Goal: Information Seeking & Learning: Check status

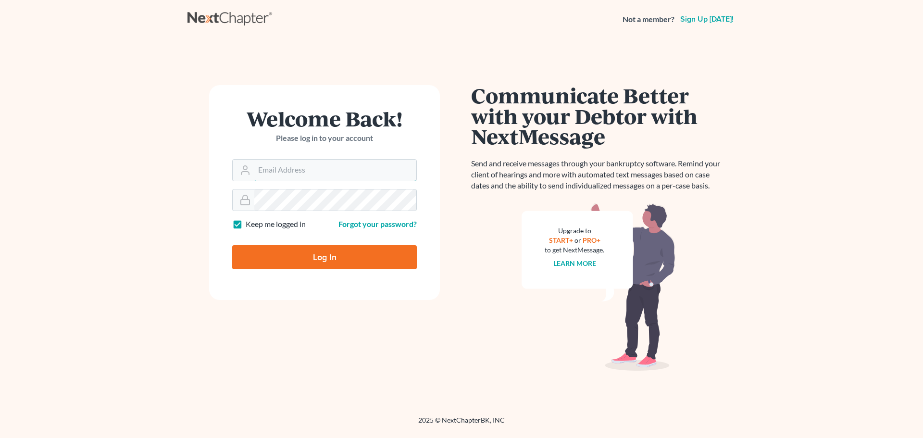
type input "kellyg5019@gmail.com"
click at [313, 257] on input "Log In" at bounding box center [324, 257] width 185 height 24
type input "Thinking..."
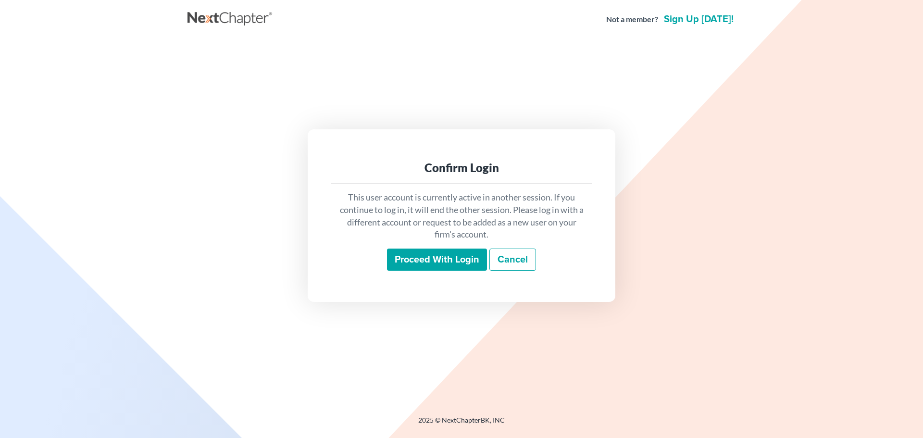
click at [453, 254] on input "Proceed with login" at bounding box center [437, 259] width 100 height 22
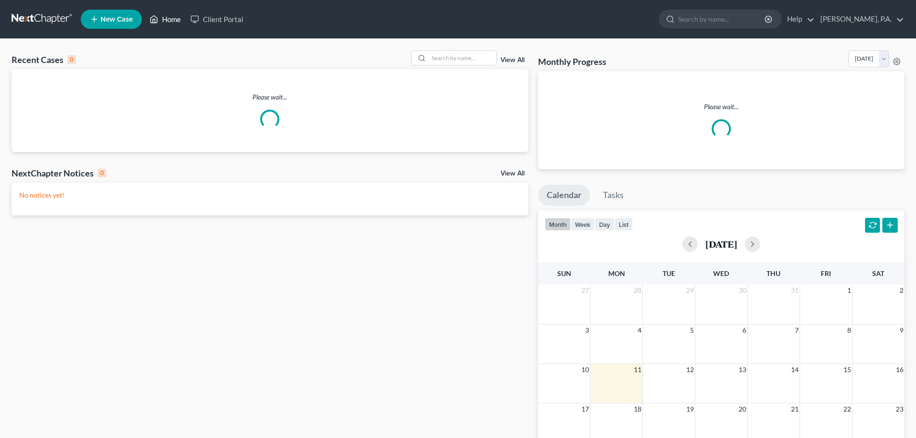
click at [162, 22] on link "Home" at bounding box center [165, 19] width 41 height 17
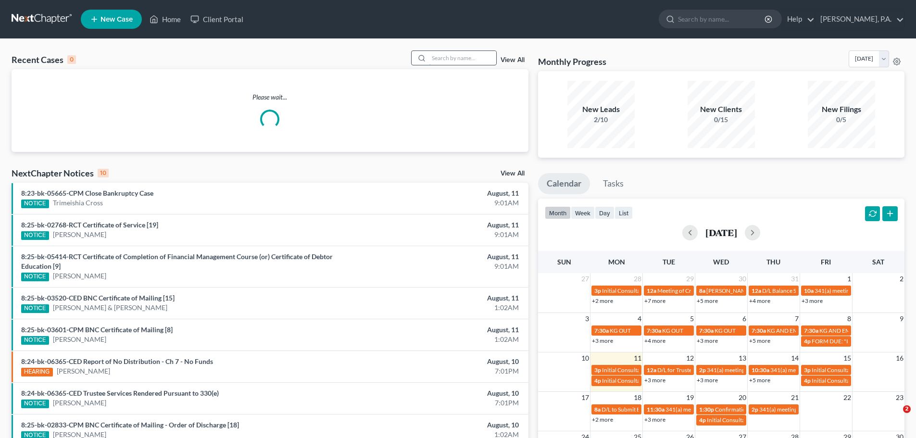
click at [471, 60] on input "search" at bounding box center [462, 58] width 67 height 14
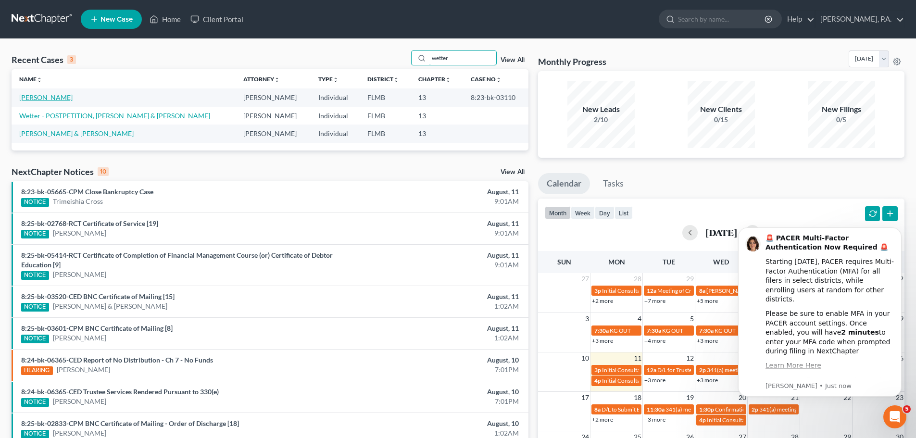
type input "wetter"
click at [47, 94] on link "[PERSON_NAME]" at bounding box center [45, 97] width 53 height 8
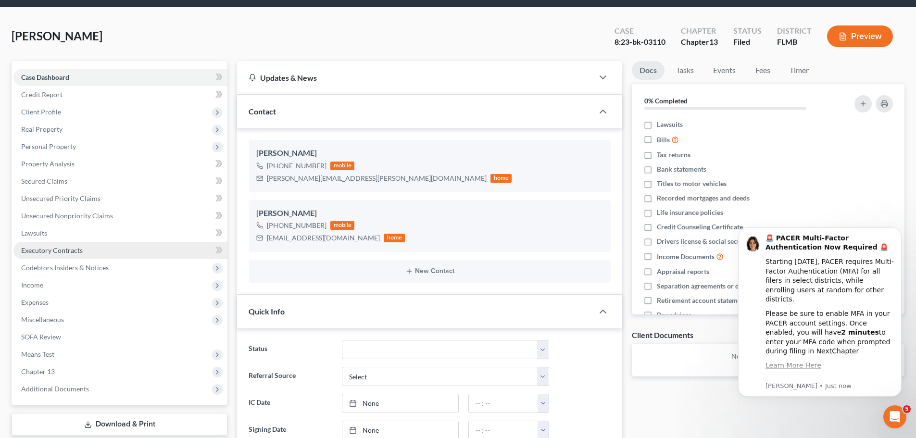
scroll to position [48, 0]
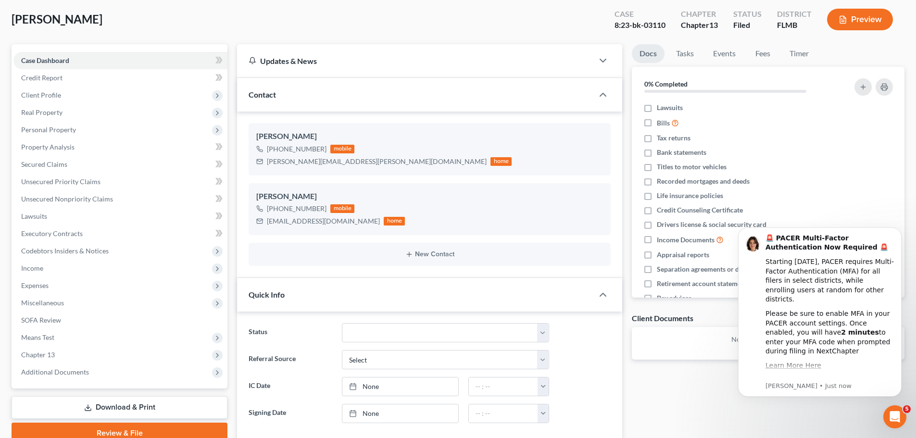
click at [92, 381] on div "Case Dashboard Payments Invoices Payments Payments Credit Report Client Profile…" at bounding box center [120, 216] width 216 height 344
click at [95, 370] on span "Additional Documents" at bounding box center [120, 371] width 214 height 17
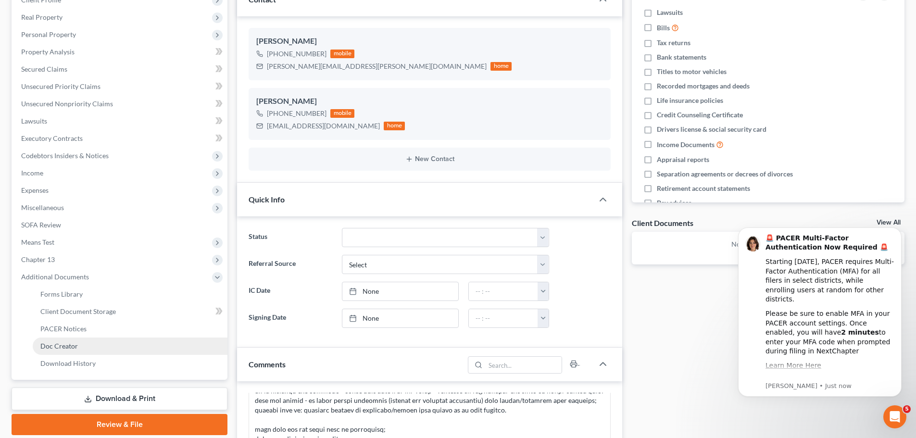
scroll to position [144, 0]
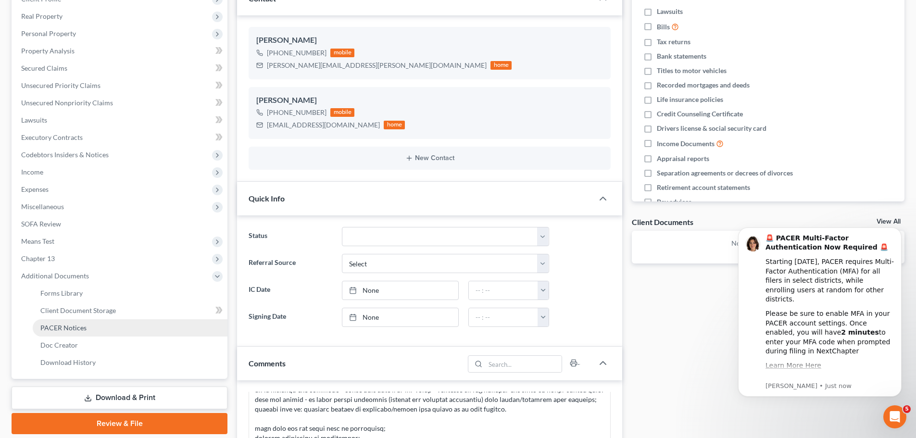
click at [101, 322] on link "PACER Notices" at bounding box center [130, 327] width 195 height 17
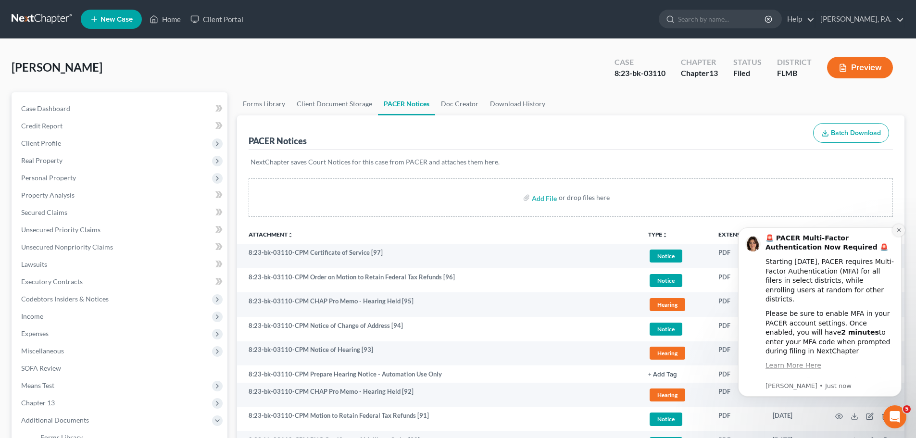
click at [898, 230] on icon "Dismiss notification" at bounding box center [898, 229] width 5 height 5
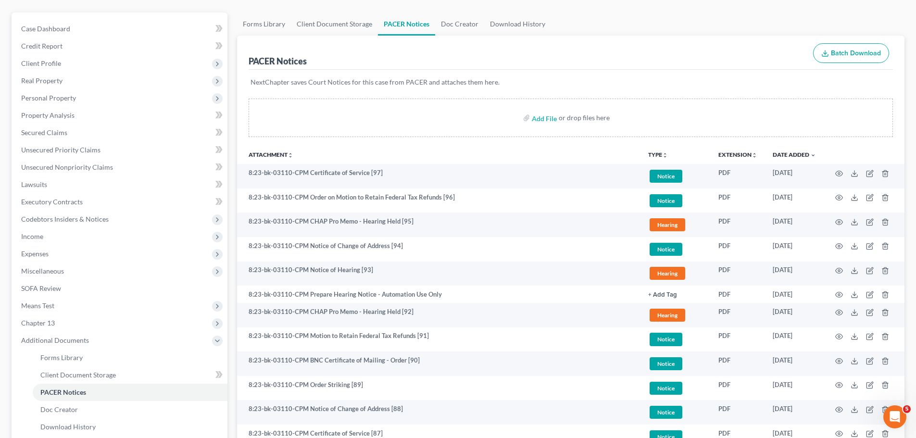
scroll to position [96, 0]
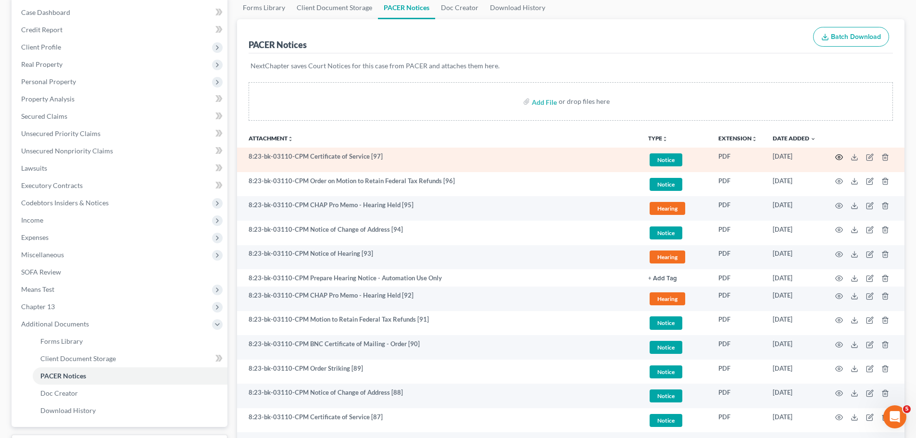
click at [837, 159] on icon "button" at bounding box center [839, 157] width 8 height 8
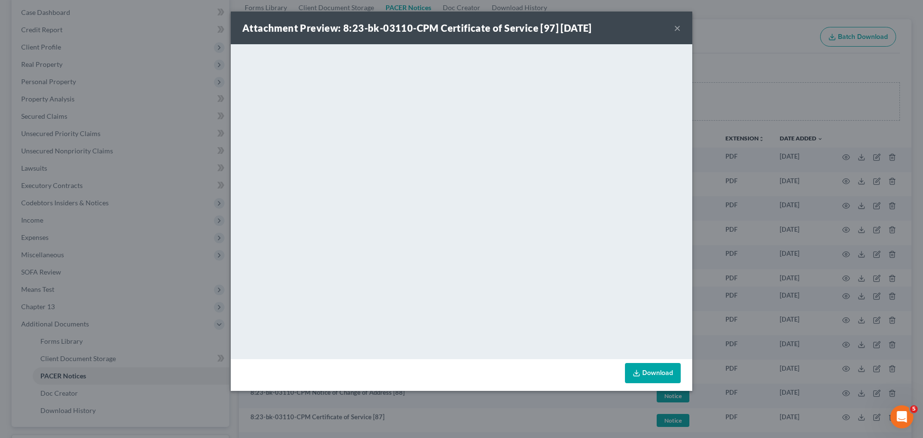
click at [678, 28] on button "×" at bounding box center [677, 28] width 7 height 12
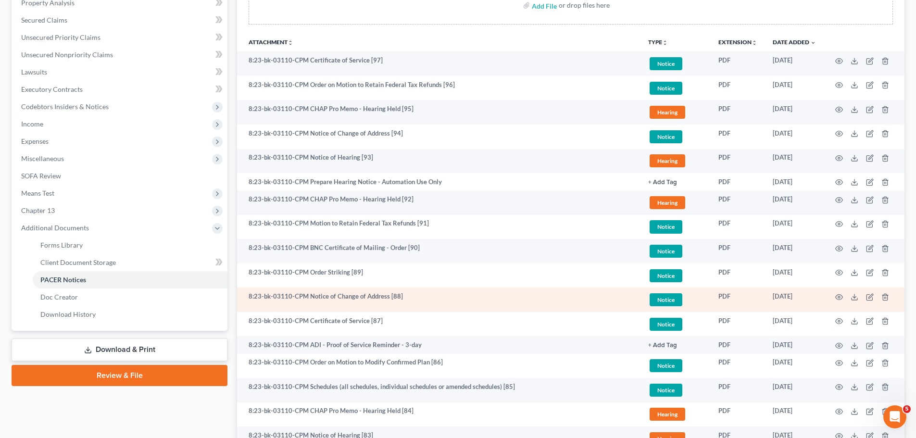
scroll to position [0, 0]
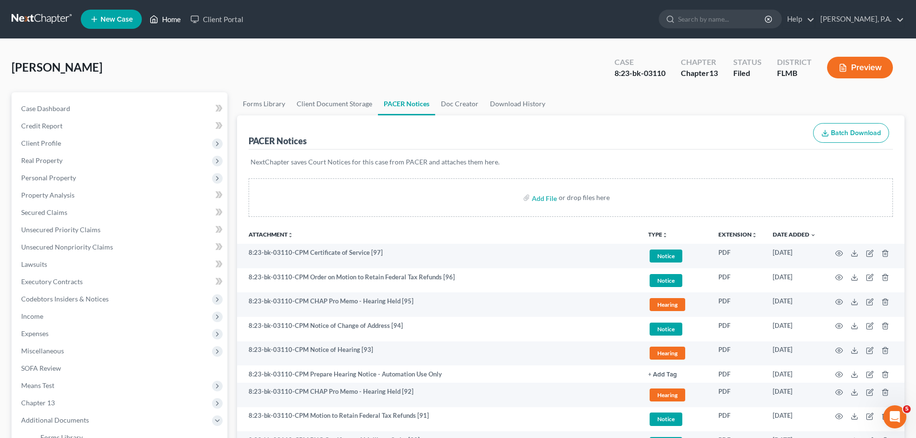
click at [157, 18] on icon at bounding box center [154, 19] width 7 height 7
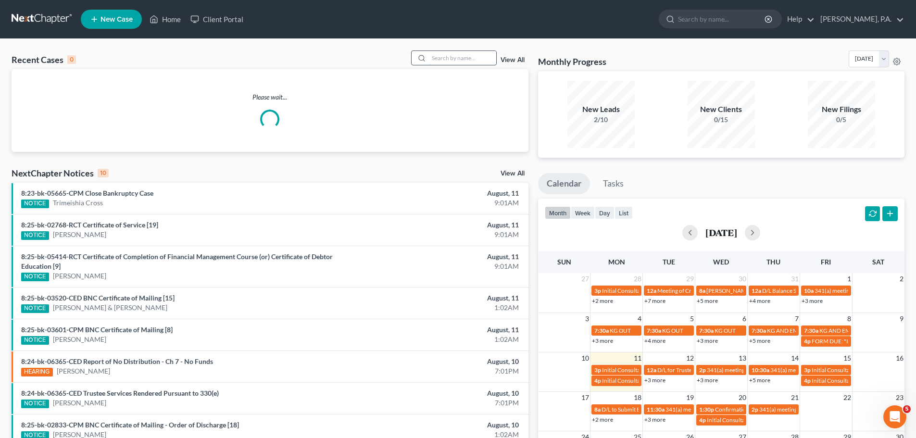
click at [433, 61] on input "search" at bounding box center [462, 58] width 67 height 14
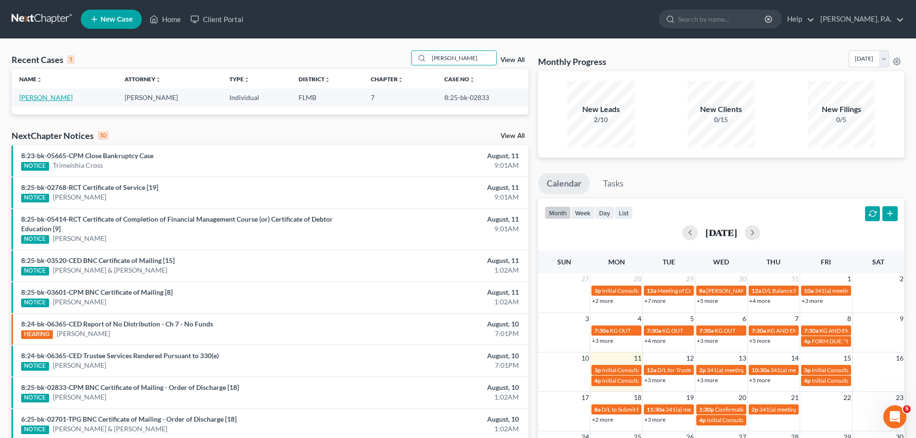
type input "[PERSON_NAME]"
click at [38, 98] on link "[PERSON_NAME]" at bounding box center [45, 97] width 53 height 8
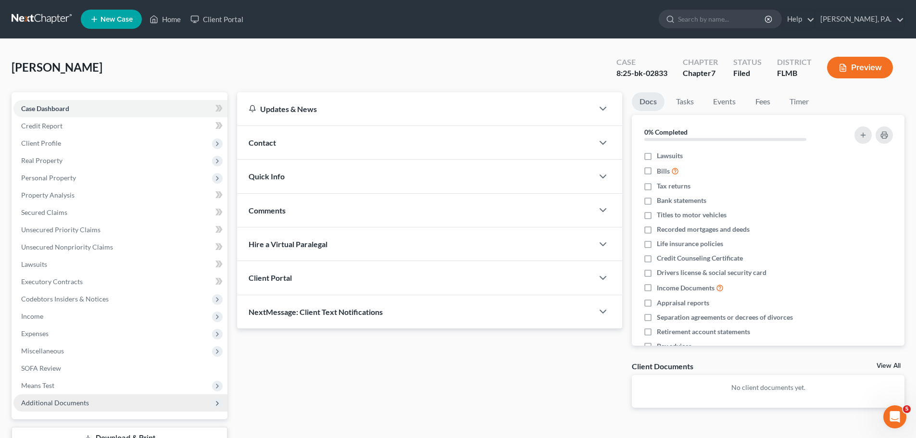
click at [110, 399] on span "Additional Documents" at bounding box center [120, 402] width 214 height 17
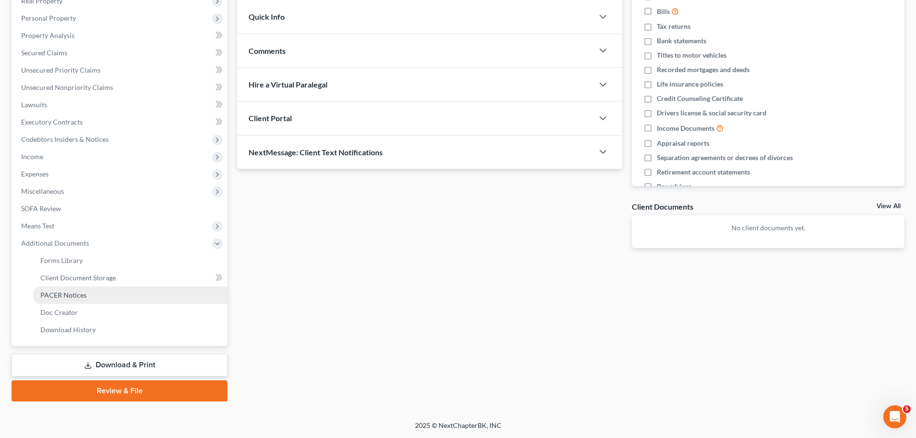
click at [106, 290] on link "PACER Notices" at bounding box center [130, 294] width 195 height 17
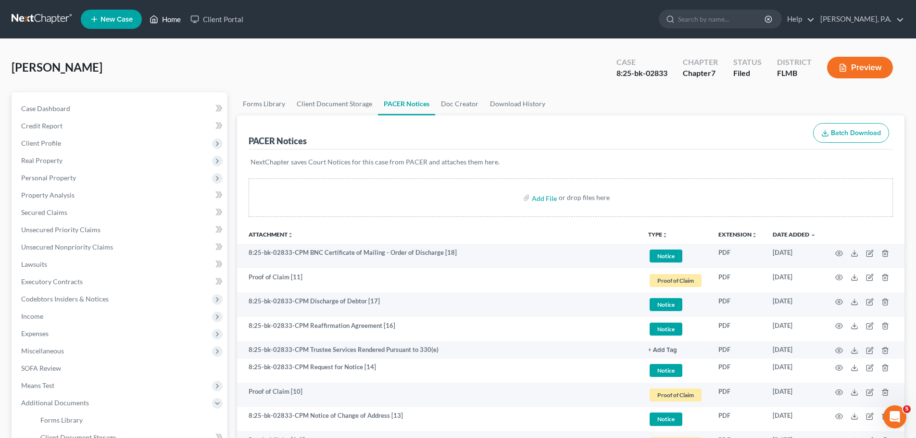
click at [161, 19] on link "Home" at bounding box center [165, 19] width 41 height 17
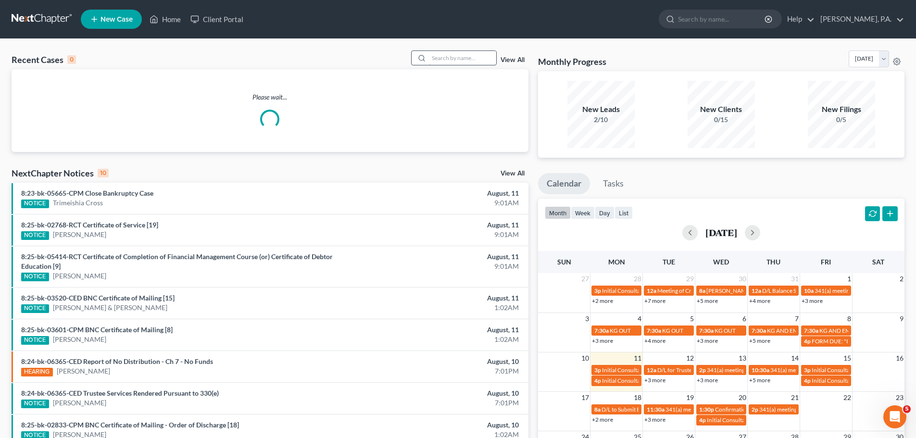
click at [434, 64] on input "search" at bounding box center [462, 58] width 67 height 14
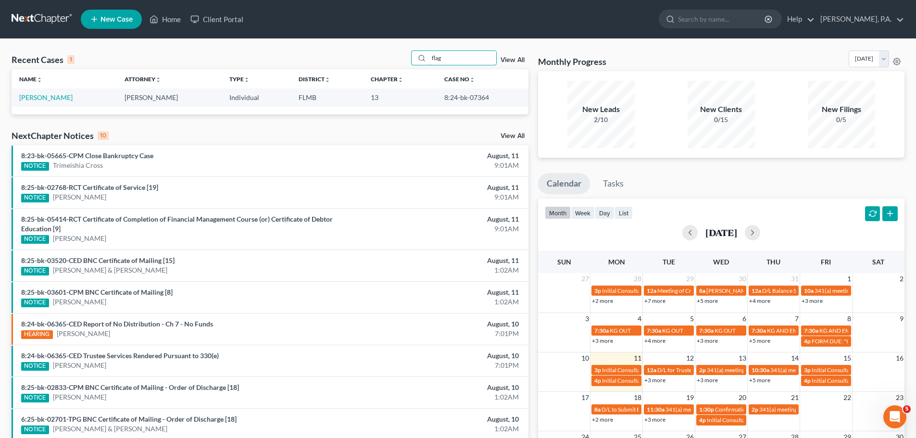
type input "flag"
click at [47, 99] on link "[PERSON_NAME]" at bounding box center [45, 97] width 53 height 8
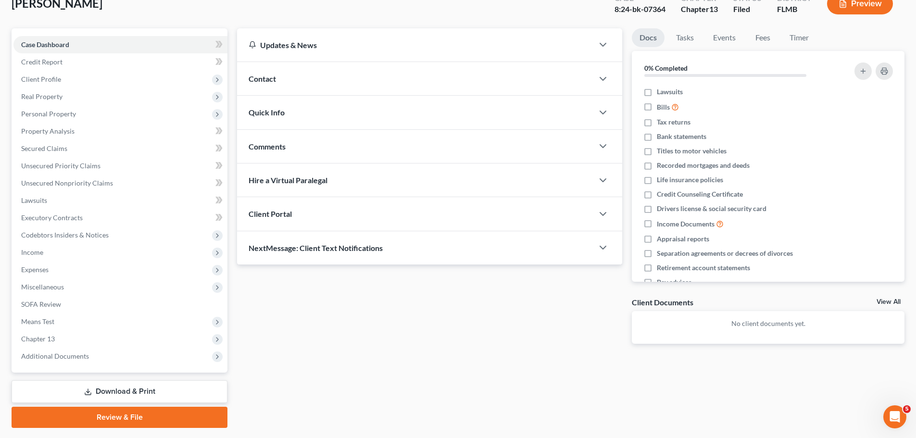
scroll to position [90, 0]
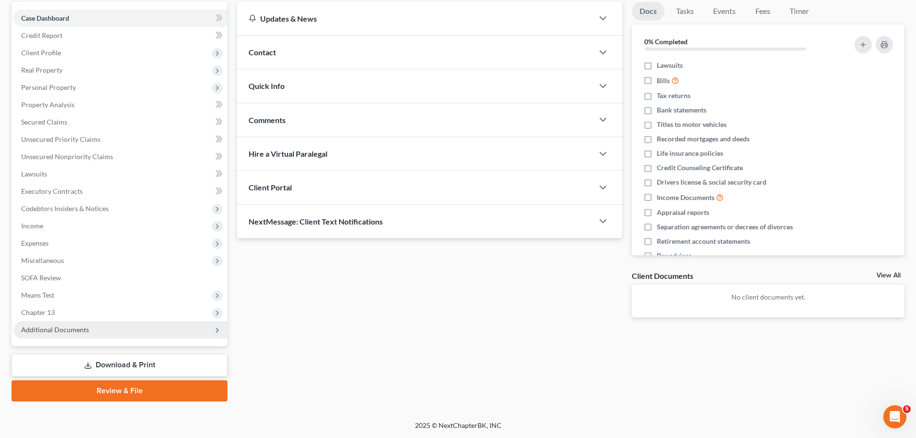
click at [108, 322] on span "Additional Documents" at bounding box center [120, 329] width 214 height 17
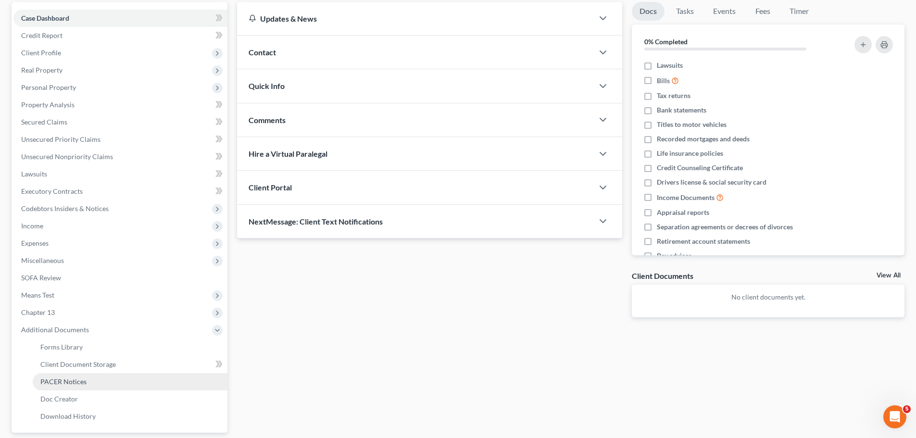
click at [99, 385] on link "PACER Notices" at bounding box center [130, 381] width 195 height 17
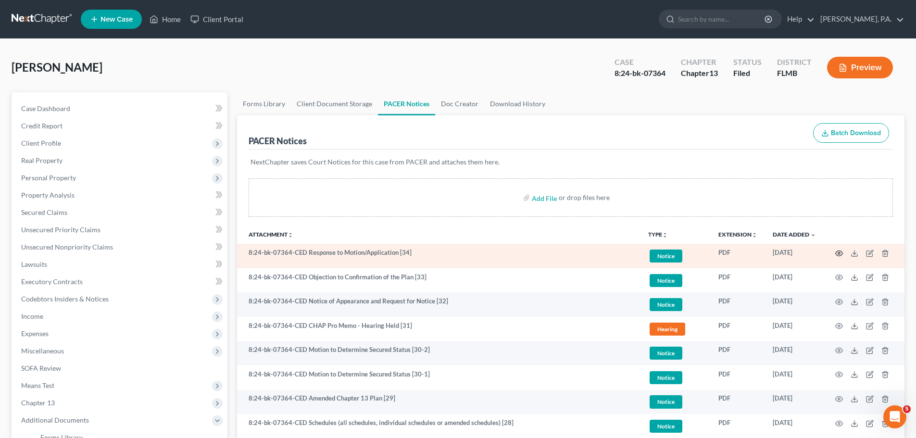
click at [841, 253] on icon "button" at bounding box center [839, 253] width 8 height 8
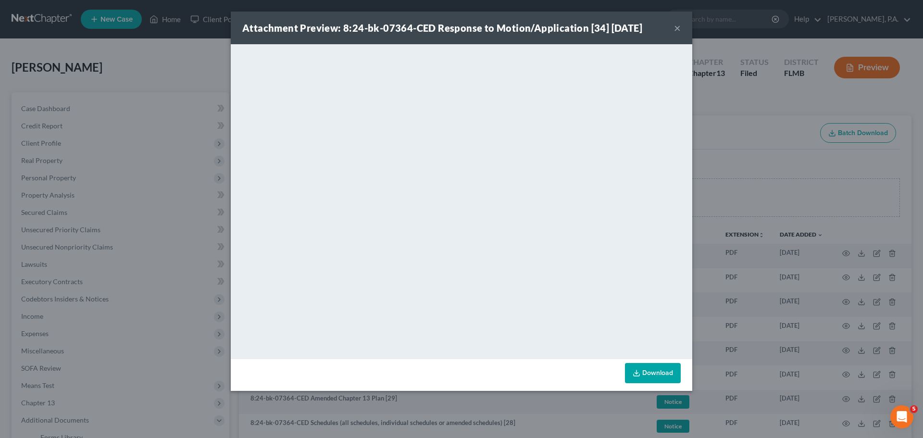
drag, startPoint x: 679, startPoint y: 31, endPoint x: 711, endPoint y: 134, distance: 107.8
click at [679, 31] on button "×" at bounding box center [677, 28] width 7 height 12
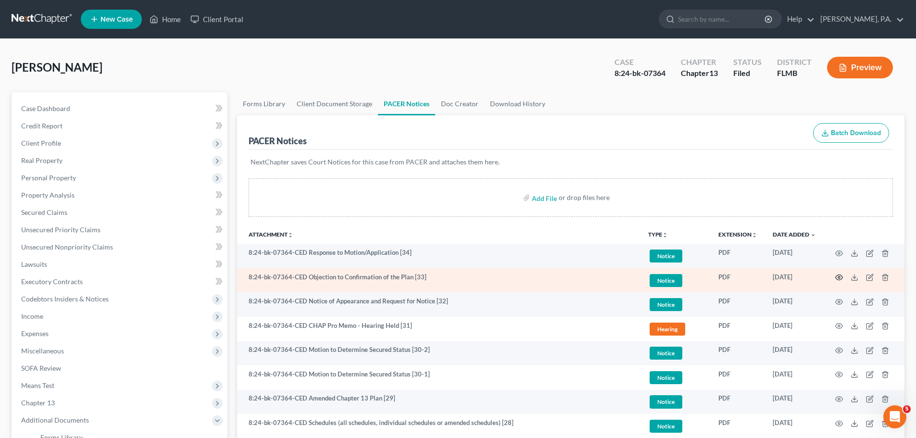
click at [837, 277] on icon "button" at bounding box center [839, 277] width 8 height 8
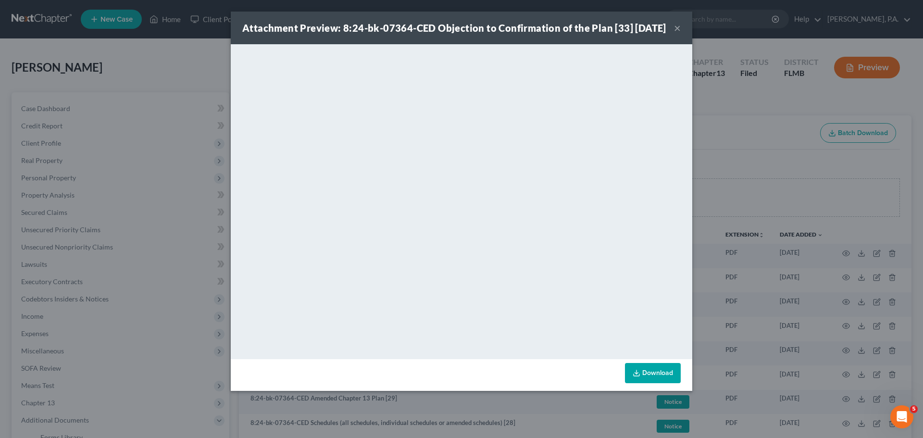
click at [666, 32] on div "Attachment Preview: 8:24-bk-07364-CED Objection to Confirmation of the Plan [33…" at bounding box center [454, 27] width 424 height 13
click at [666, 35] on div "Attachment Preview: 8:24-bk-07364-CED Objection to Confirmation of the Plan [33…" at bounding box center [454, 27] width 424 height 13
click at [675, 34] on button "×" at bounding box center [677, 28] width 7 height 12
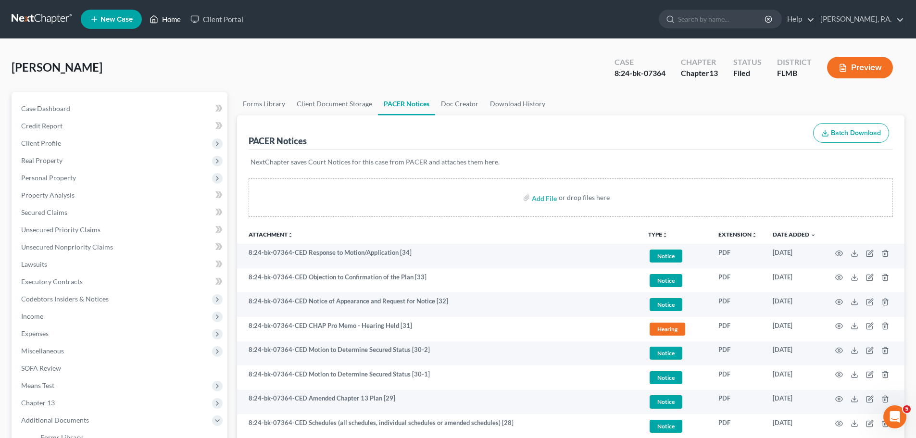
click at [156, 19] on icon at bounding box center [153, 19] width 9 height 12
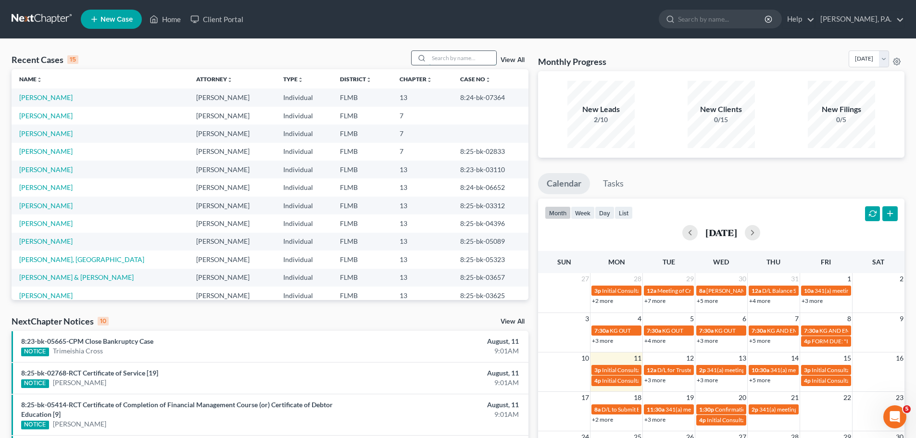
click at [457, 63] on input "search" at bounding box center [462, 58] width 67 height 14
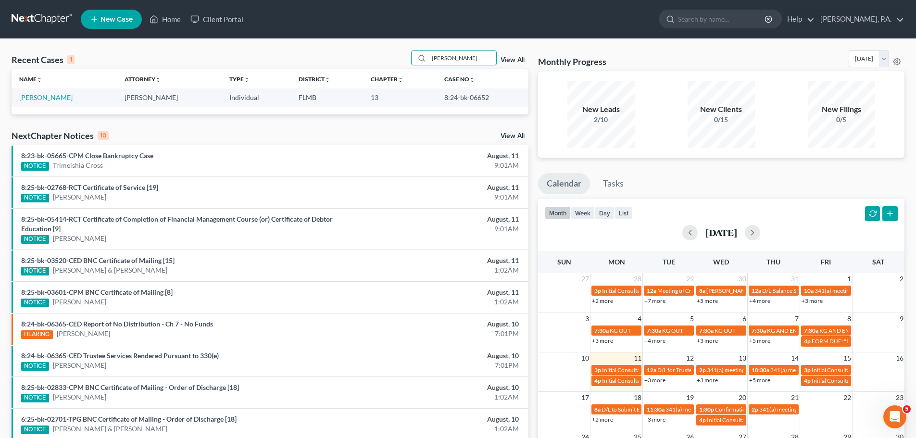
type input "[PERSON_NAME]"
click at [35, 96] on link "[PERSON_NAME]" at bounding box center [45, 97] width 53 height 8
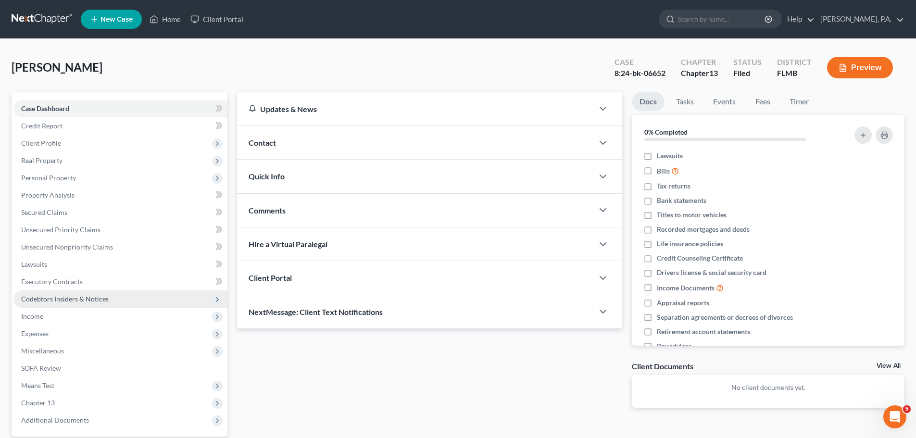
scroll to position [90, 0]
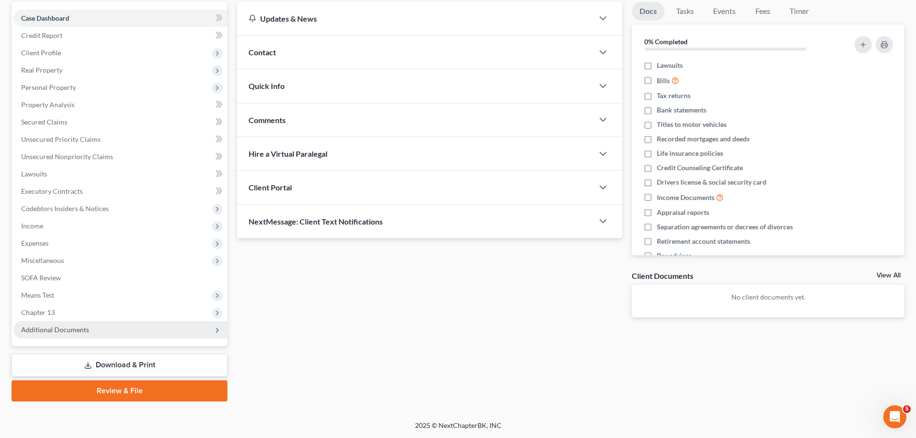
click at [133, 333] on span "Additional Documents" at bounding box center [120, 329] width 214 height 17
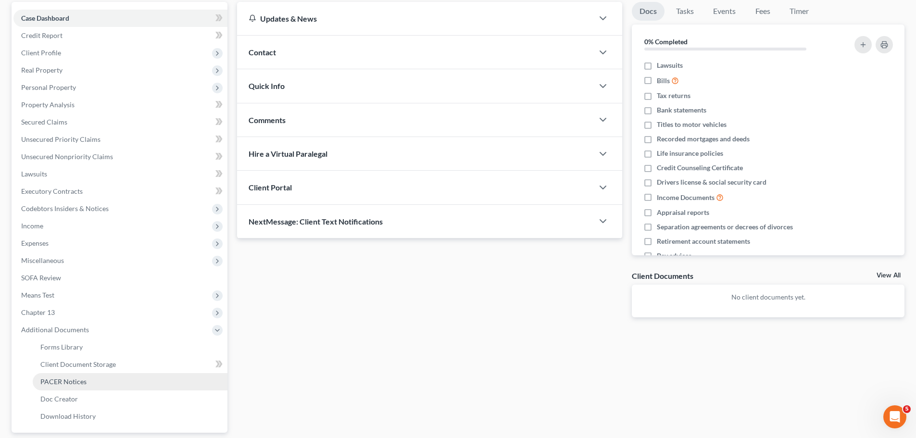
click at [113, 377] on link "PACER Notices" at bounding box center [130, 381] width 195 height 17
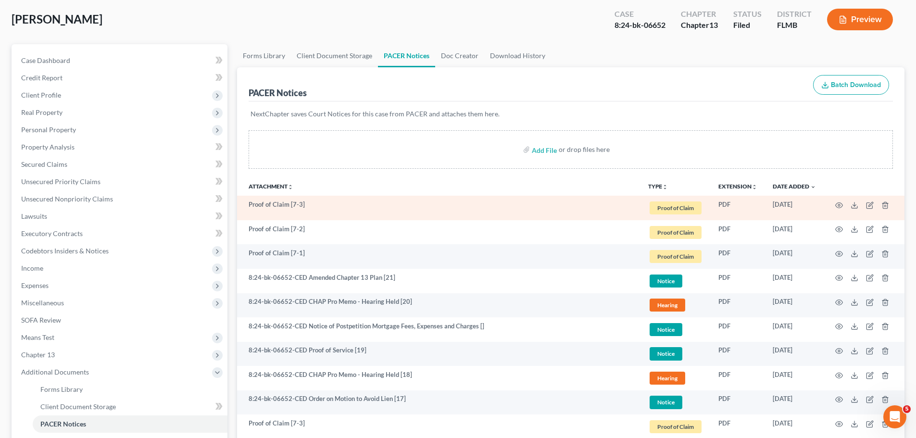
scroll to position [96, 0]
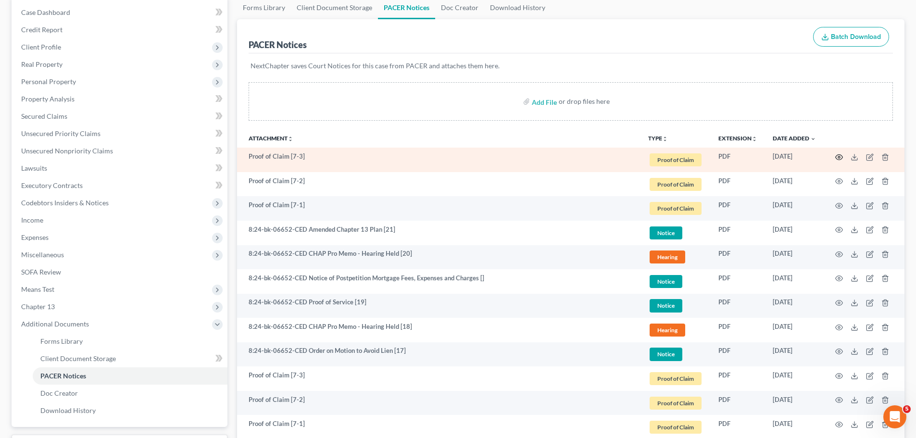
click at [841, 160] on icon "button" at bounding box center [839, 157] width 8 height 8
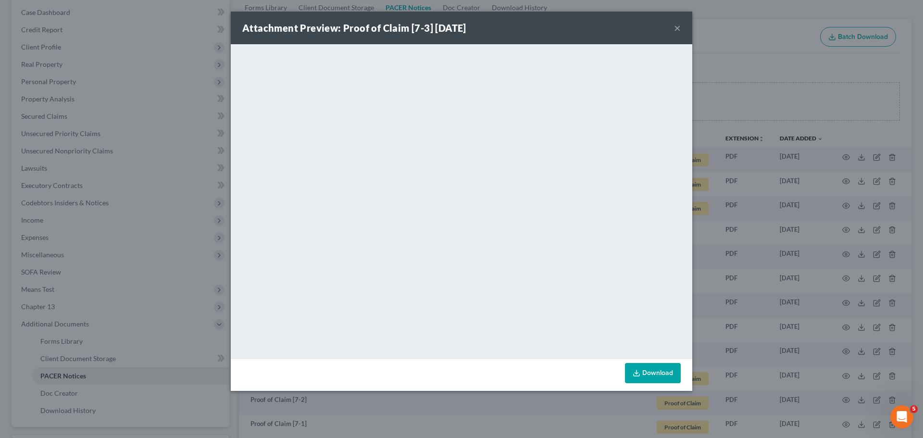
click at [679, 28] on button "×" at bounding box center [677, 28] width 7 height 12
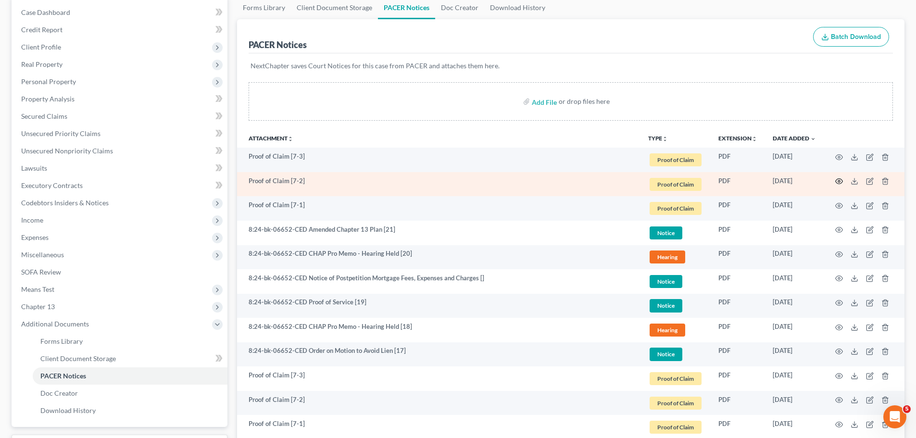
click at [837, 181] on icon "button" at bounding box center [839, 181] width 8 height 8
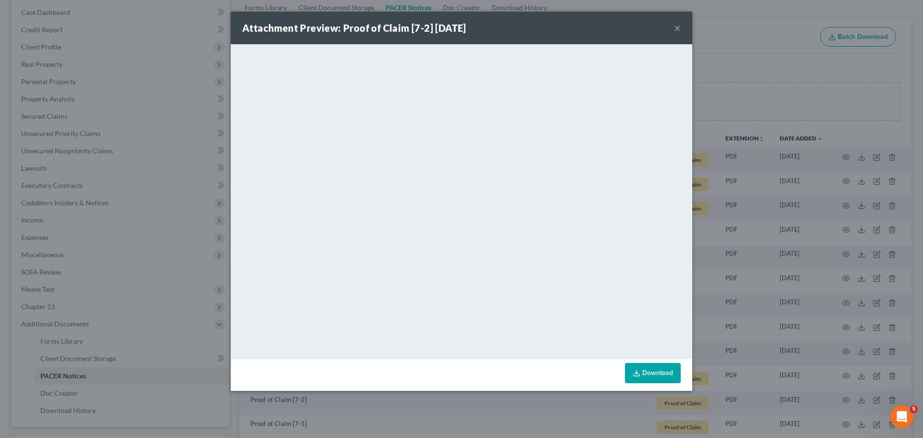
click at [676, 25] on button "×" at bounding box center [677, 28] width 7 height 12
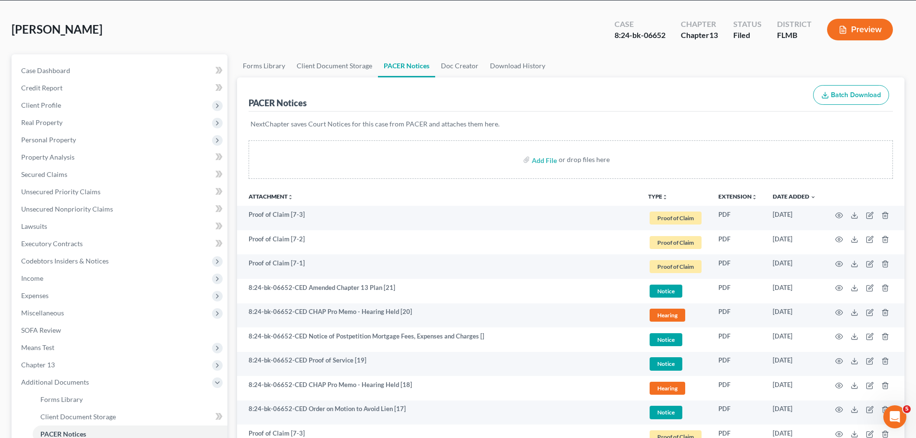
scroll to position [0, 0]
